Goal: Contribute content: Contribute content

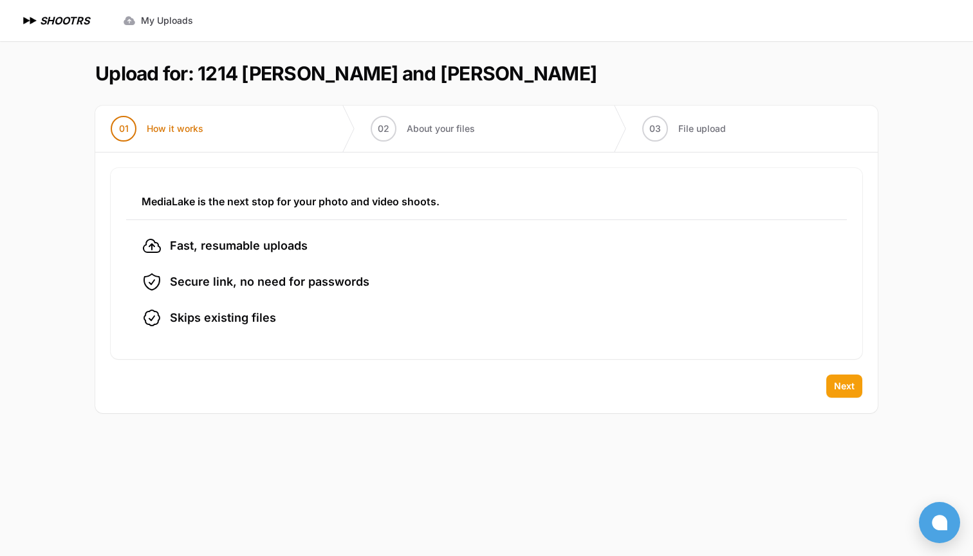
click at [849, 390] on span "Next" at bounding box center [844, 386] width 21 height 13
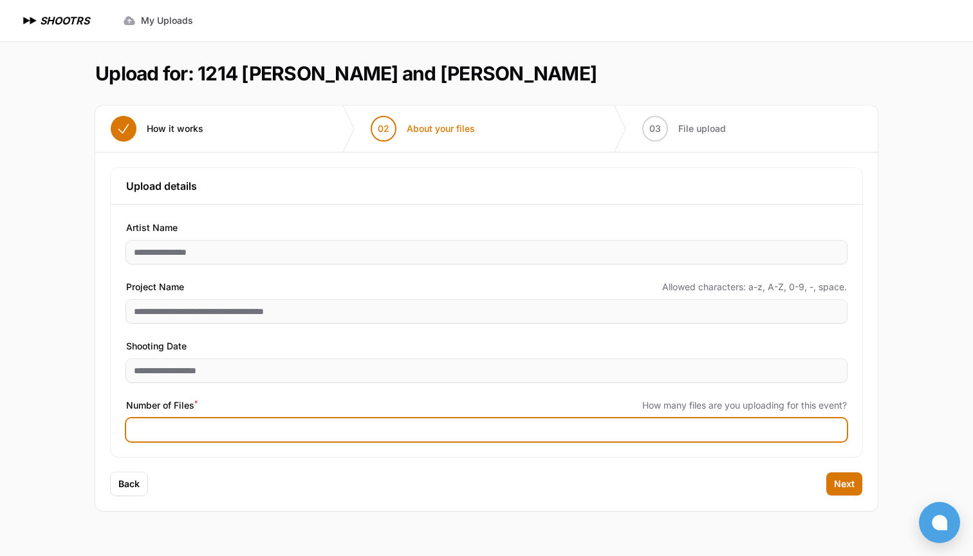
click at [225, 433] on input "Number of Files *" at bounding box center [486, 429] width 721 height 23
type input "***"
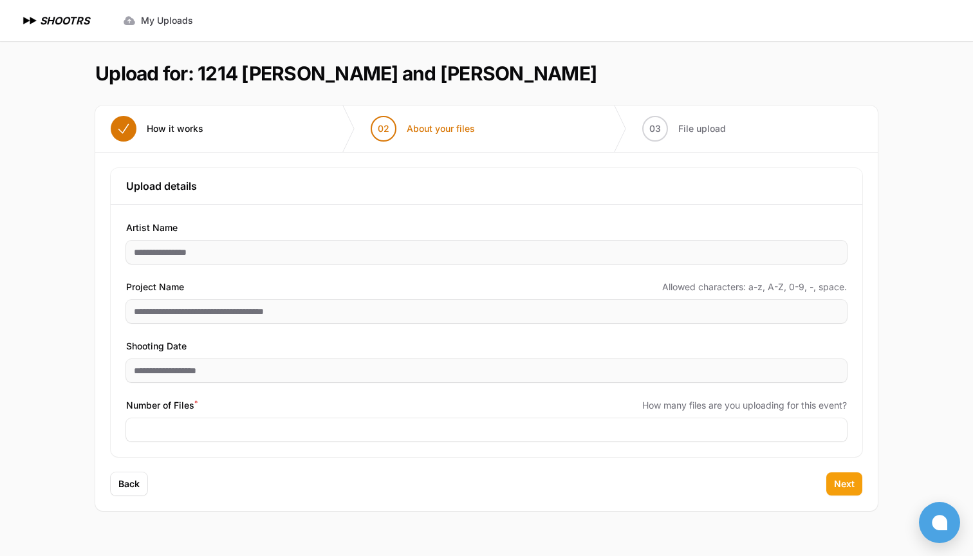
click at [836, 482] on span "Next" at bounding box center [844, 484] width 21 height 13
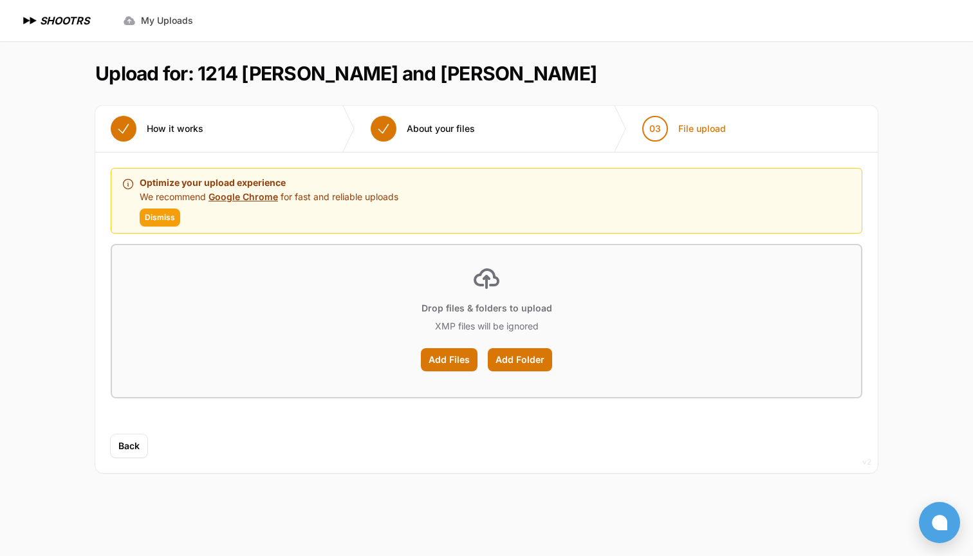
click at [163, 216] on span "Dismiss" at bounding box center [160, 217] width 30 height 10
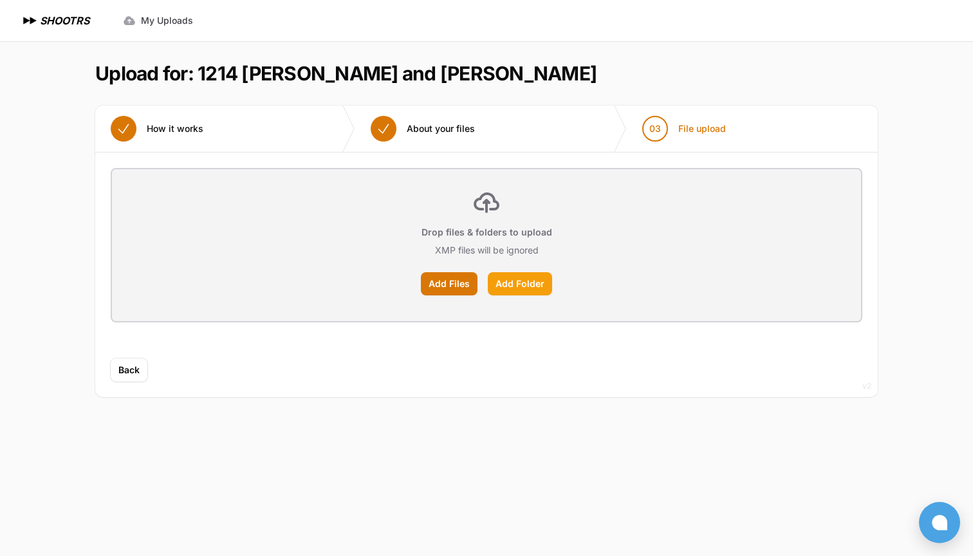
click at [519, 284] on label "Add Folder" at bounding box center [520, 283] width 64 height 23
click at [0, 0] on input "Add Folder" at bounding box center [0, 0] width 0 height 0
